Goal: Obtain resource: Obtain resource

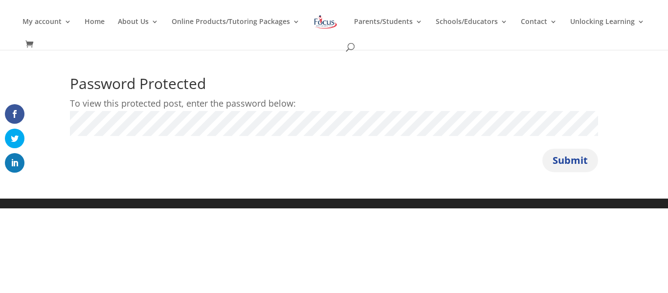
click at [584, 165] on button "Submit" at bounding box center [570, 160] width 56 height 23
click at [553, 168] on button "Submit" at bounding box center [570, 160] width 56 height 23
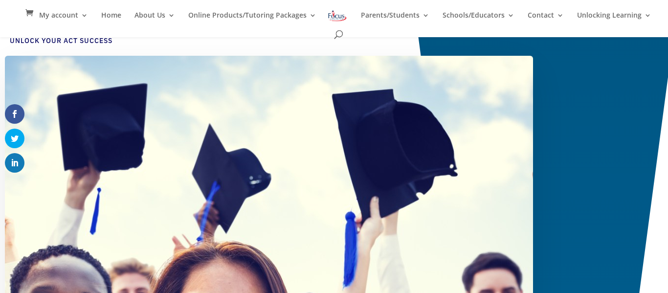
scroll to position [95, 0]
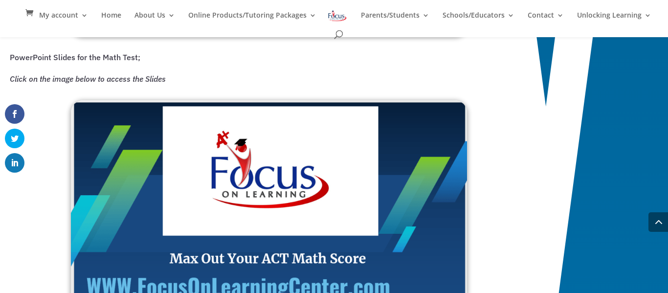
scroll to position [1013, 0]
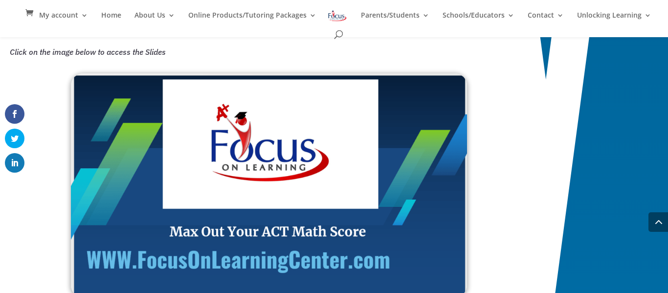
click at [247, 224] on img at bounding box center [269, 185] width 396 height 224
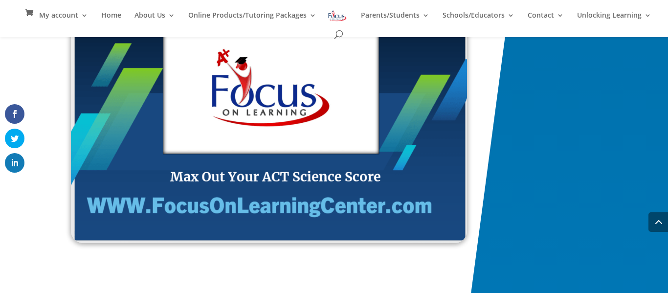
scroll to position [1656, 0]
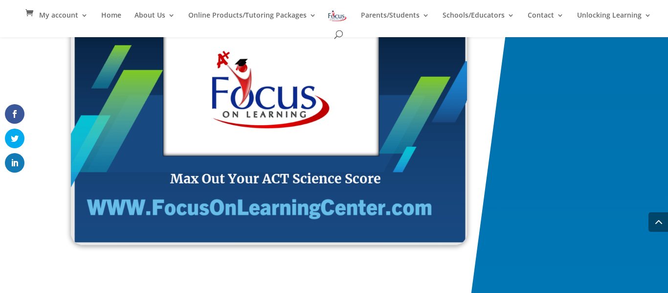
click at [287, 189] on img at bounding box center [269, 132] width 396 height 226
